Goal: Task Accomplishment & Management: Use online tool/utility

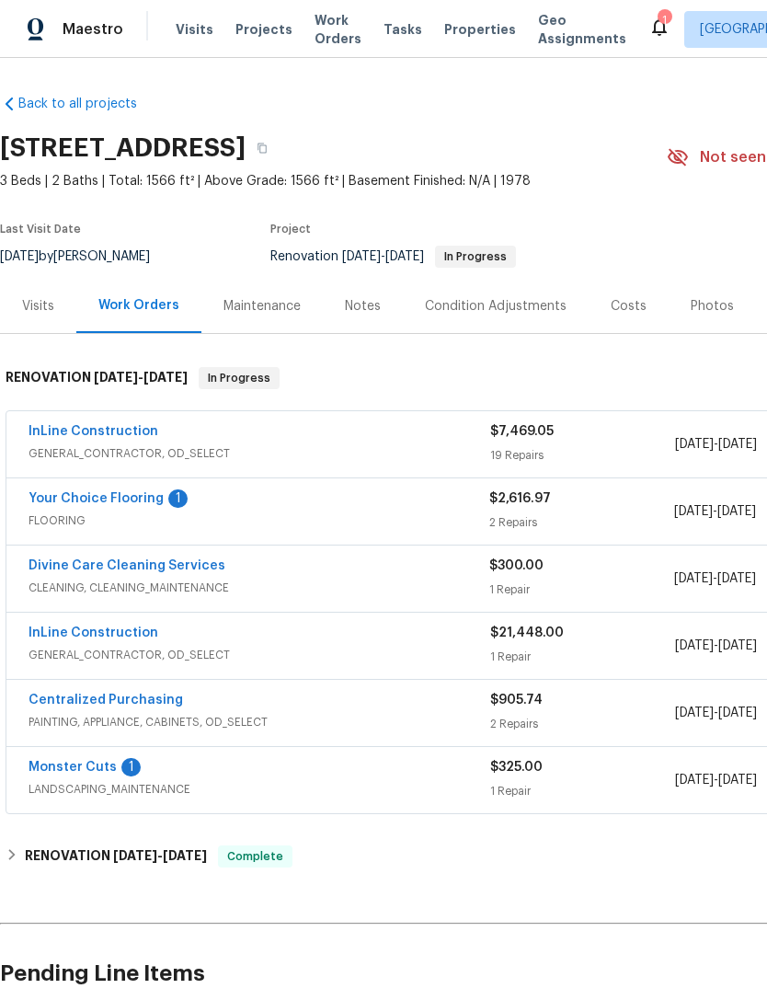
click at [374, 304] on div "Notes" at bounding box center [363, 306] width 36 height 18
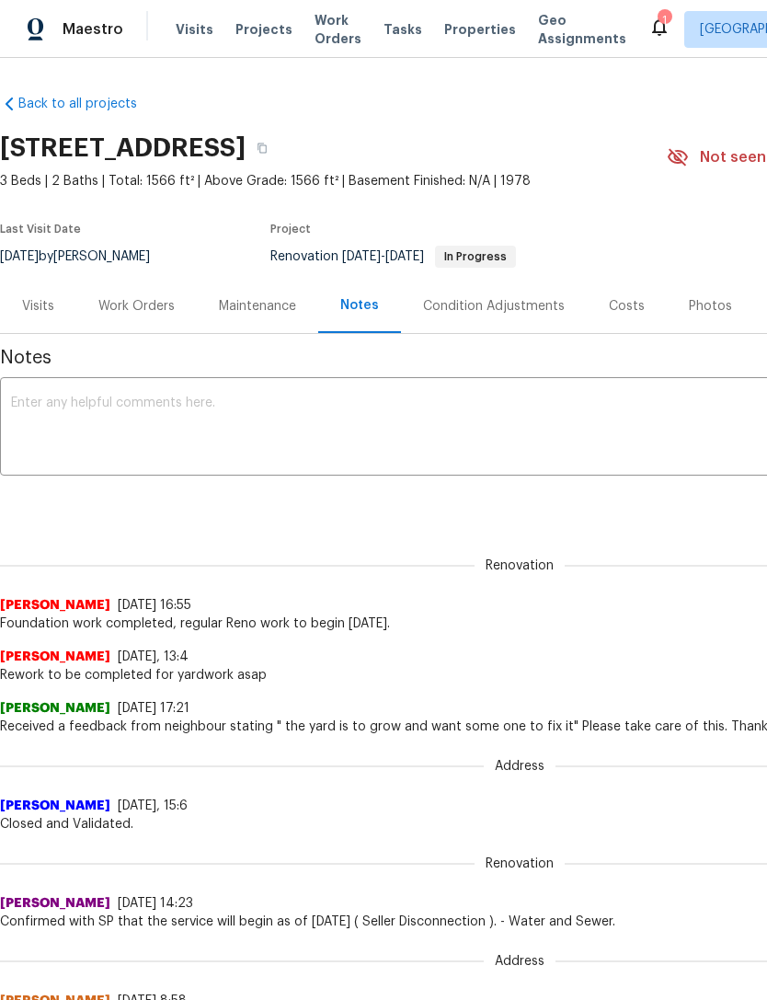
click at [148, 311] on div "Work Orders" at bounding box center [136, 306] width 76 height 18
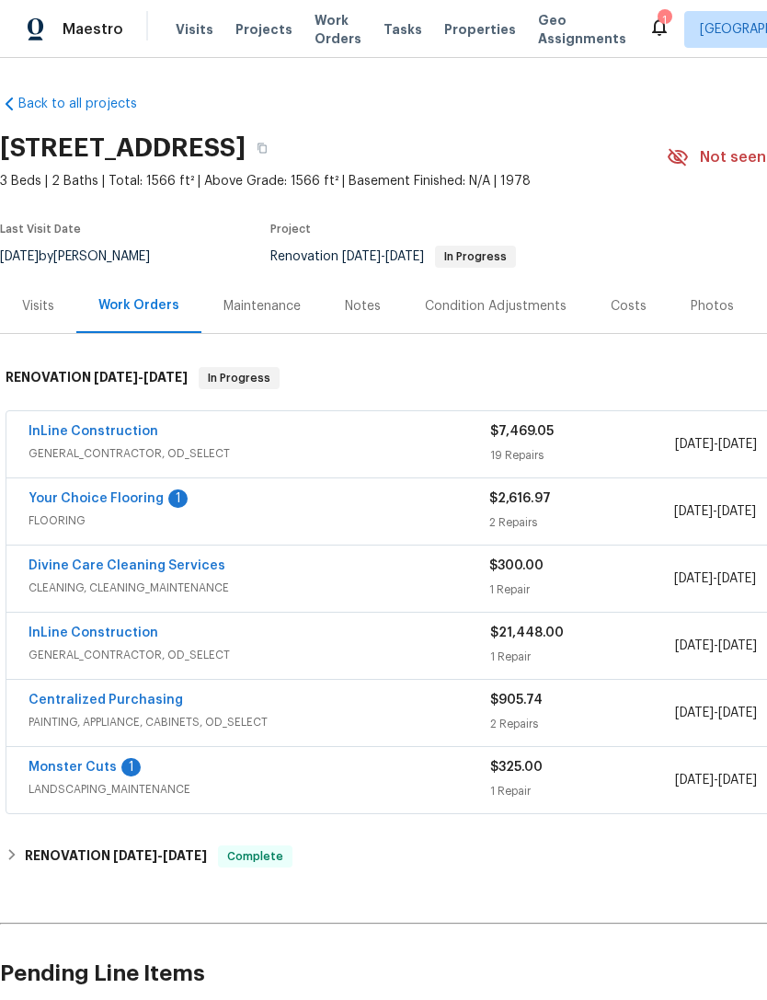
click at [53, 559] on link "Divine Care Cleaning Services" at bounding box center [127, 565] width 197 height 13
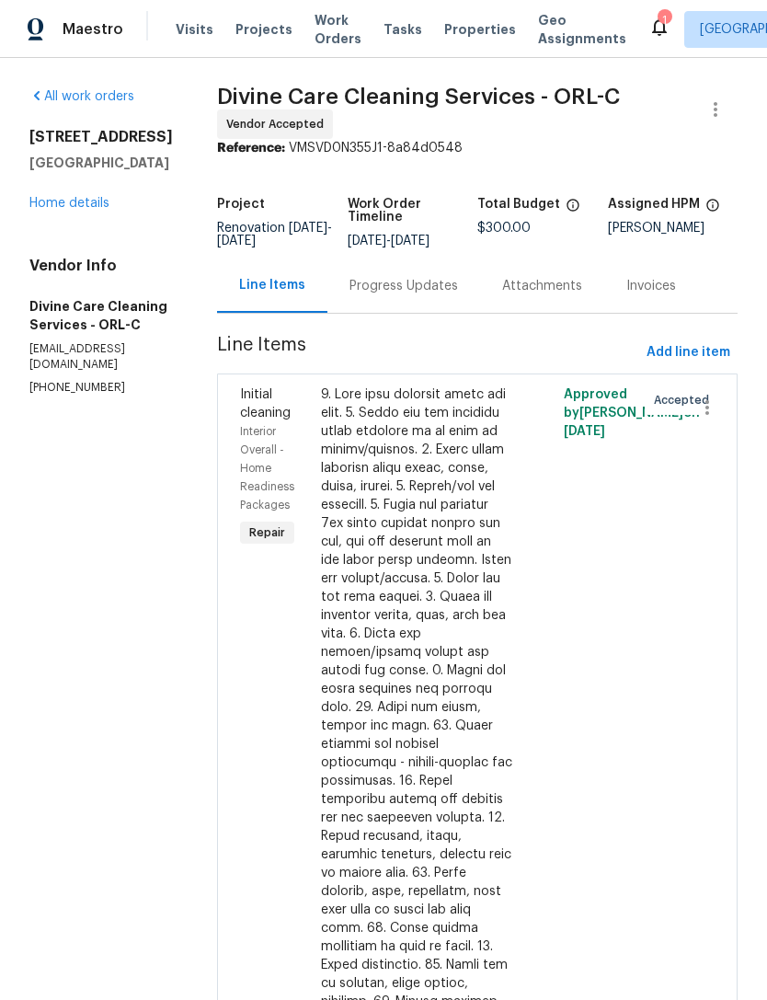
click at [455, 292] on div "Progress Updates" at bounding box center [404, 286] width 109 height 18
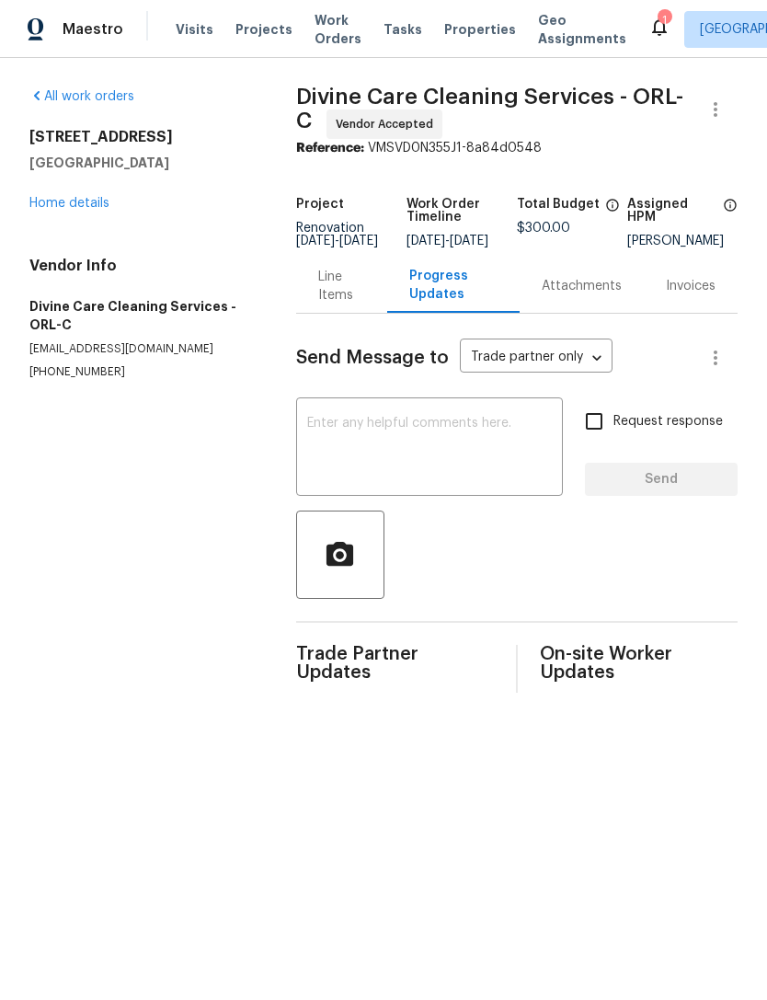
click at [510, 470] on textarea at bounding box center [429, 449] width 245 height 64
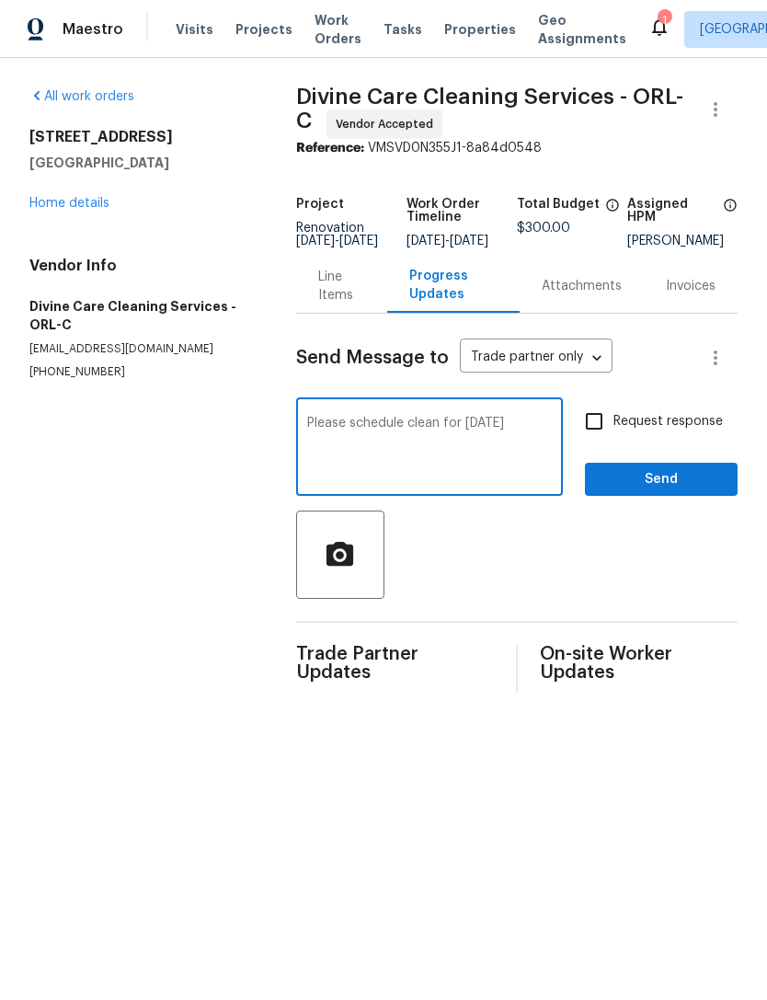
type textarea "Please schedule clean for tomorrow 10/1"
click at [595, 430] on input "Request response" at bounding box center [594, 421] width 39 height 39
checkbox input "true"
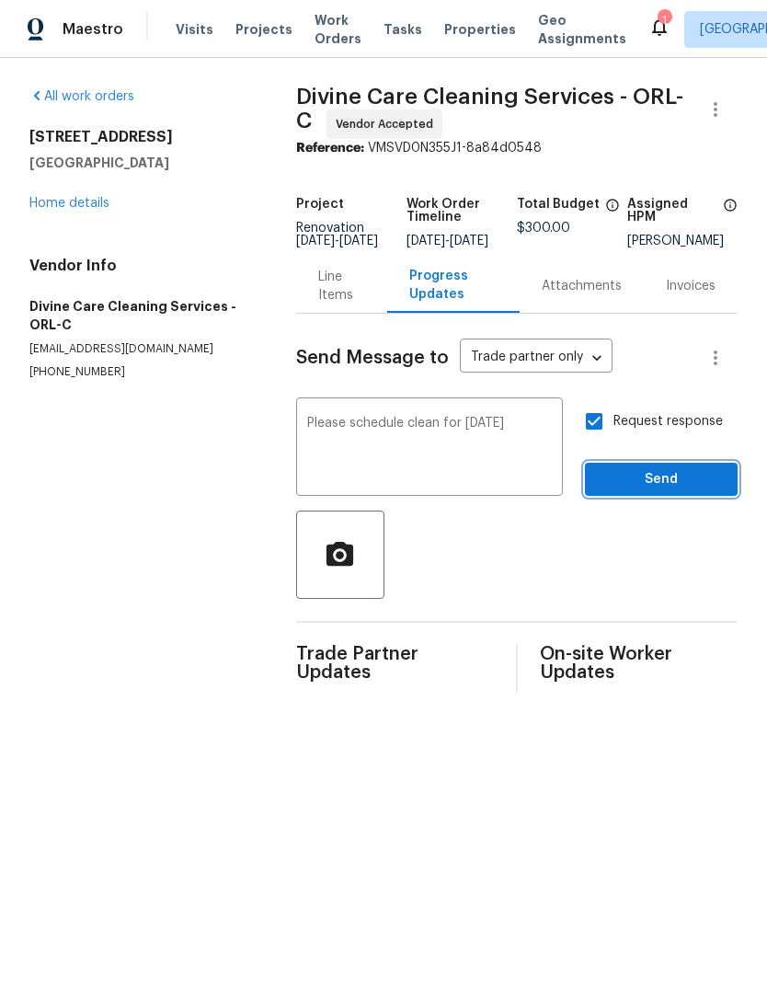
click at [676, 491] on span "Send" at bounding box center [661, 479] width 123 height 23
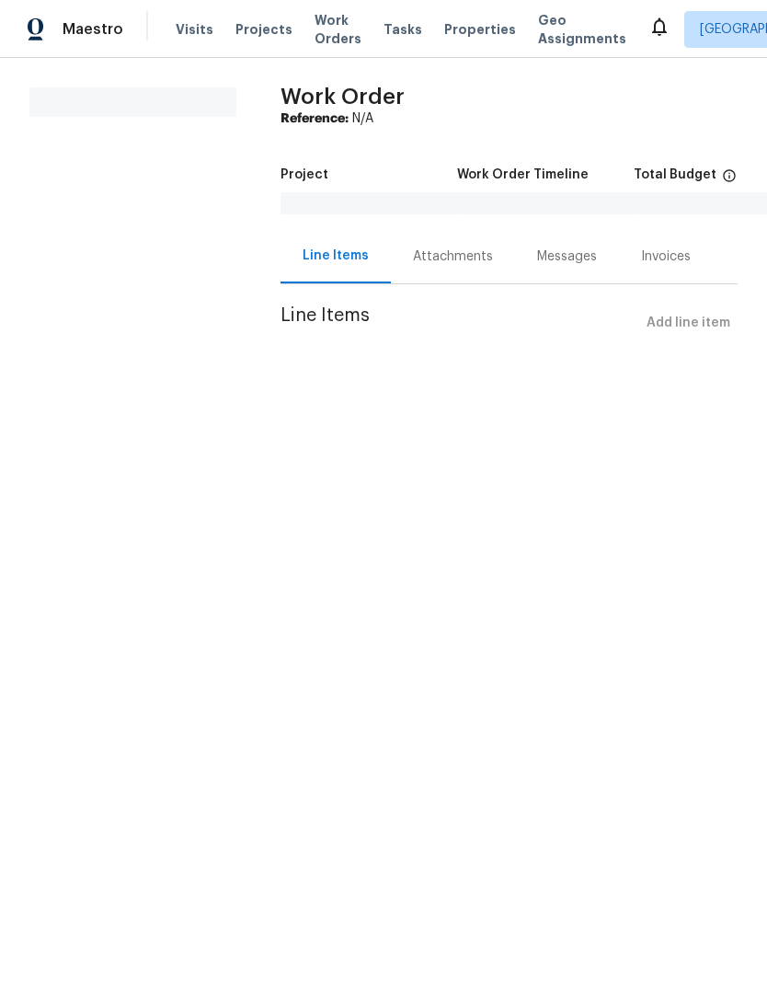
click at [574, 260] on div "Messages" at bounding box center [567, 256] width 60 height 18
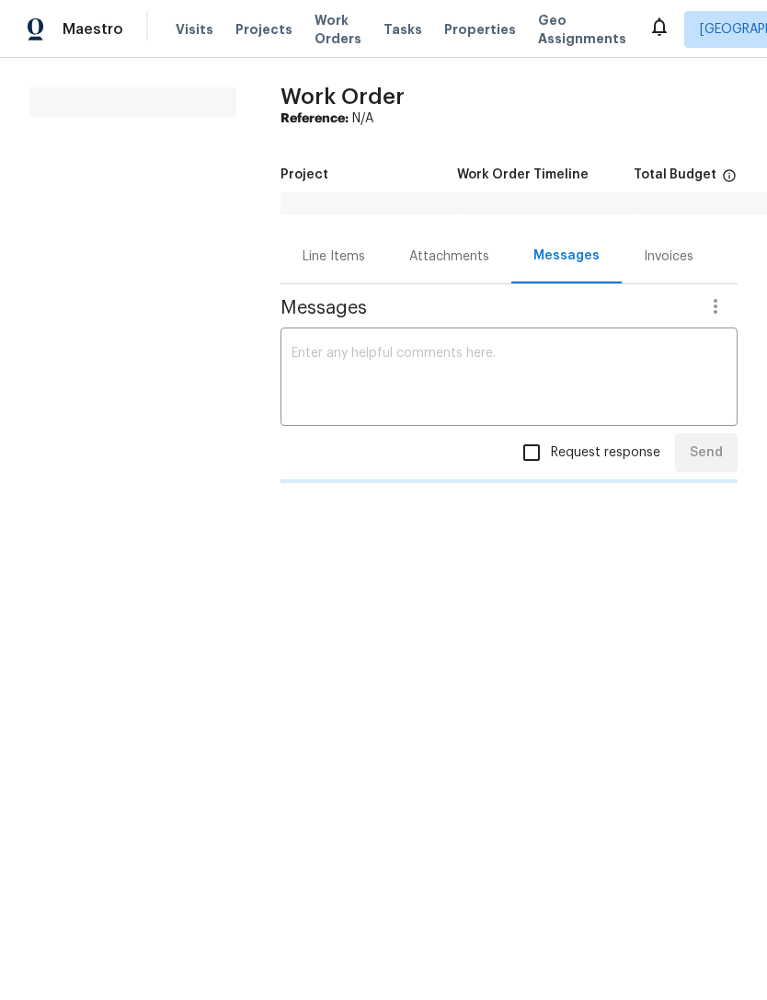
click at [462, 255] on div "Attachments" at bounding box center [449, 256] width 80 height 18
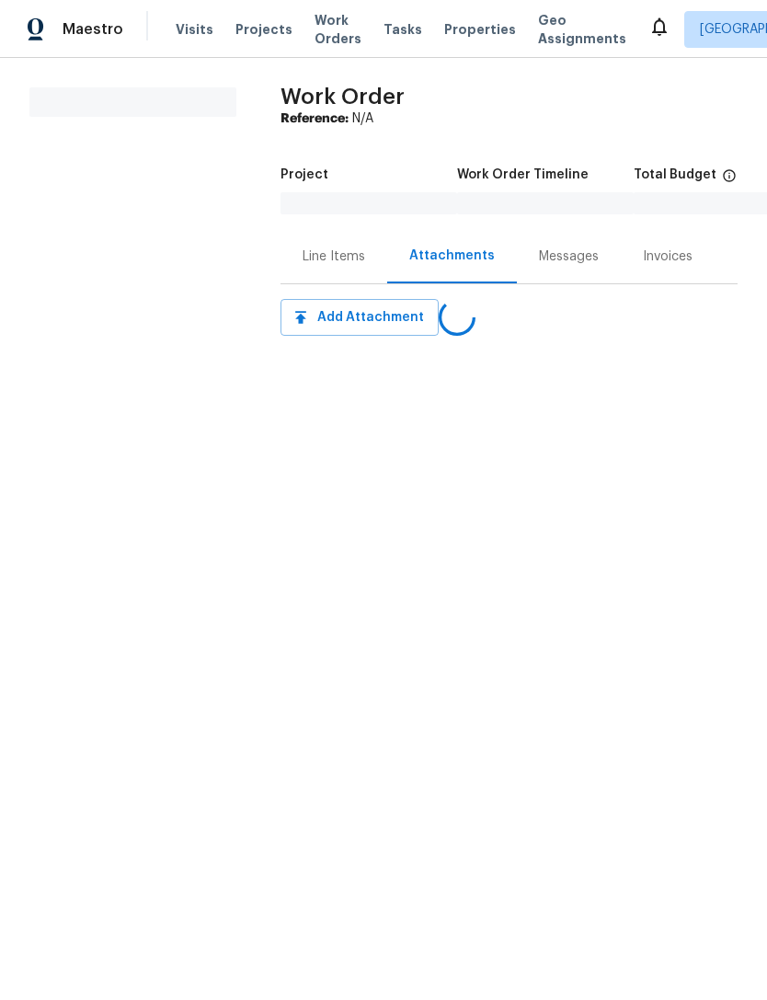
click at [574, 264] on div "Messages" at bounding box center [569, 256] width 60 height 18
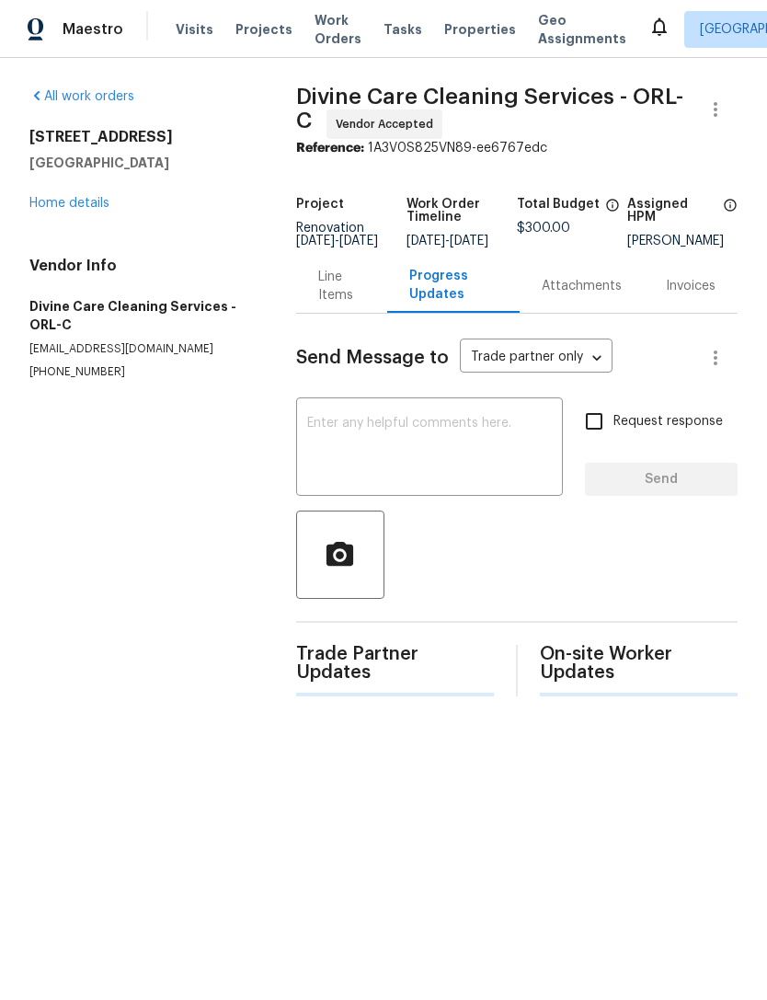
click at [501, 454] on textarea at bounding box center [429, 449] width 245 height 64
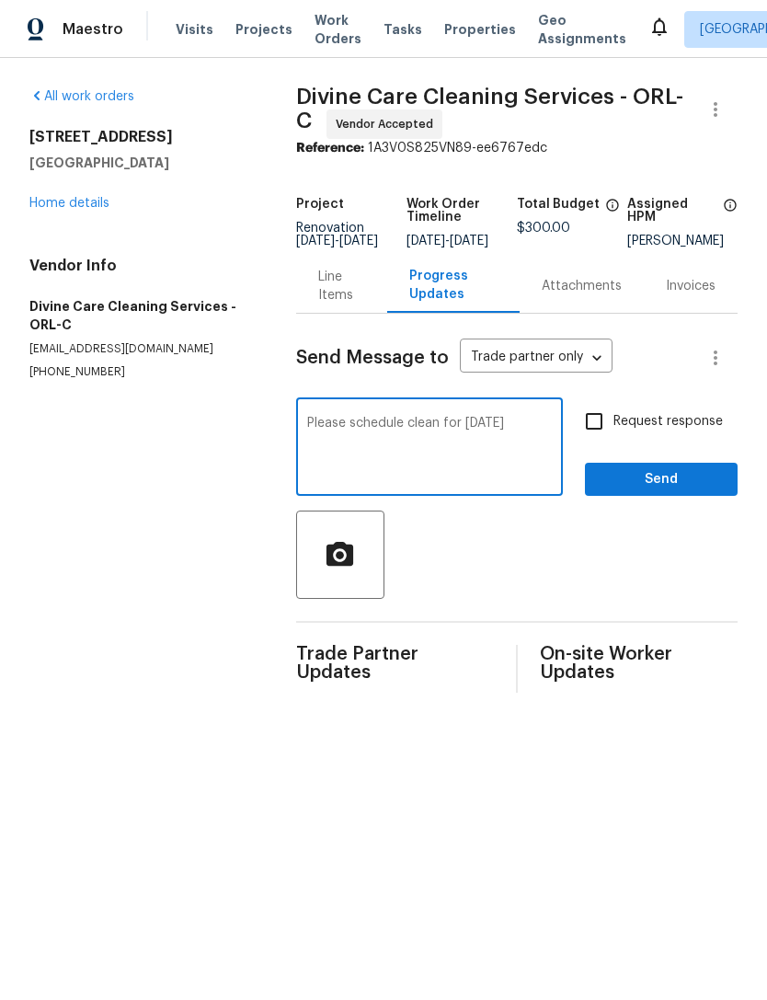
type textarea "Please schedule clean for [DATE]"
click at [613, 428] on input "Request response" at bounding box center [594, 421] width 39 height 39
checkbox input "true"
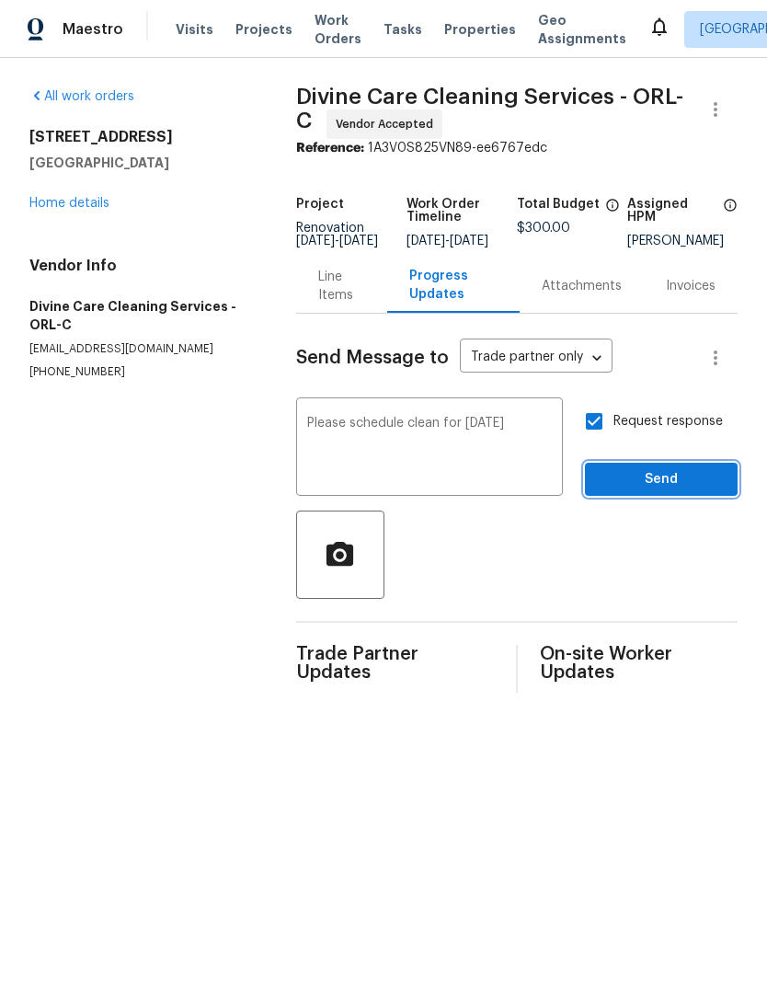
click at [671, 491] on span "Send" at bounding box center [661, 479] width 123 height 23
